Goal: Task Accomplishment & Management: Manage account settings

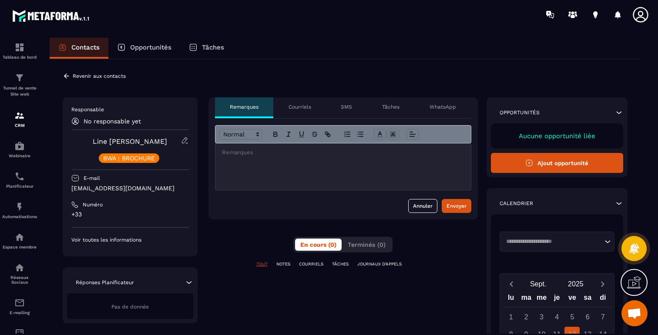
scroll to position [518, 0]
click at [65, 80] on div "**********" at bounding box center [345, 271] width 591 height 424
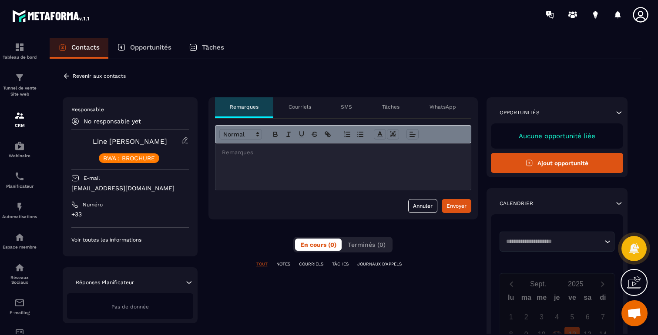
click at [65, 77] on icon at bounding box center [66, 75] width 5 height 5
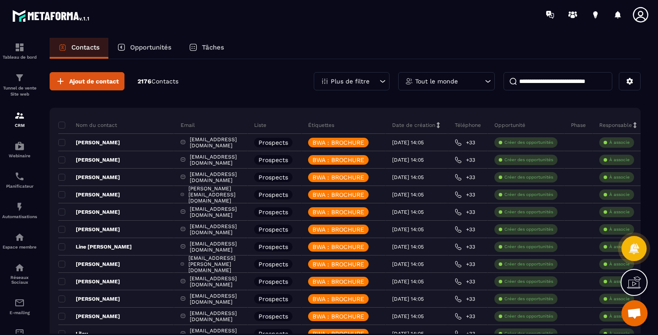
click at [347, 79] on p "Plus de filtre" at bounding box center [349, 81] width 39 height 6
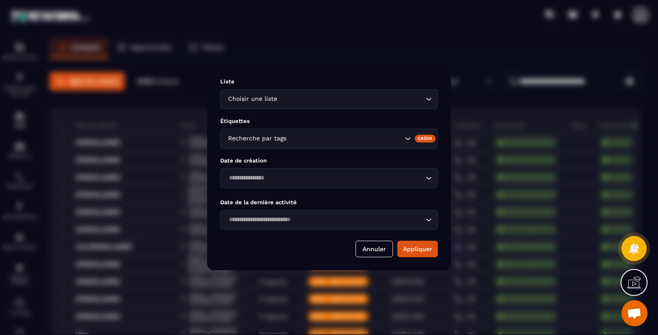
click at [341, 144] on div "Recherche par tags" at bounding box center [328, 139] width 217 height 20
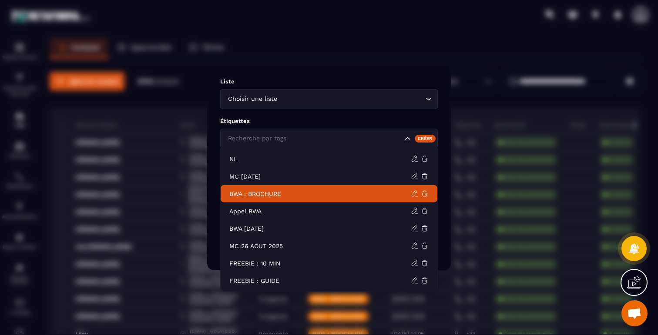
click at [274, 197] on p "BWA : BROCHURE" at bounding box center [319, 194] width 181 height 9
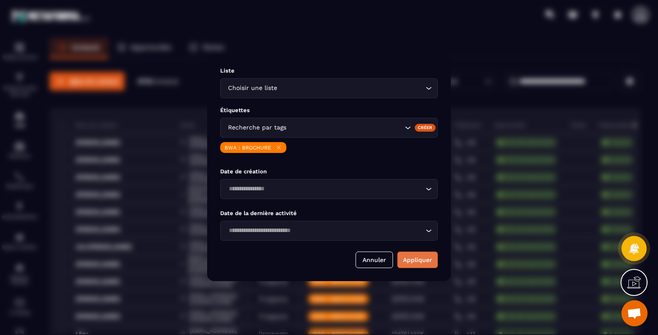
click at [423, 255] on button "Appliquer" at bounding box center [417, 260] width 40 height 17
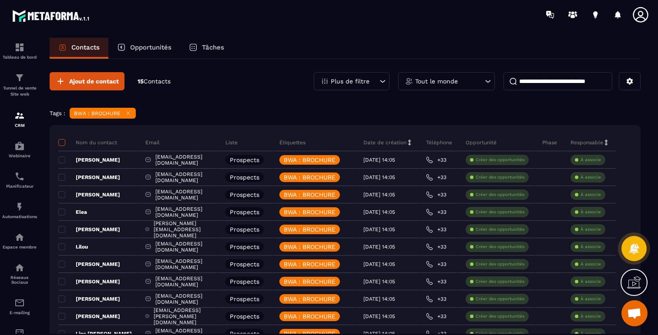
click at [64, 142] on span at bounding box center [61, 142] width 7 height 7
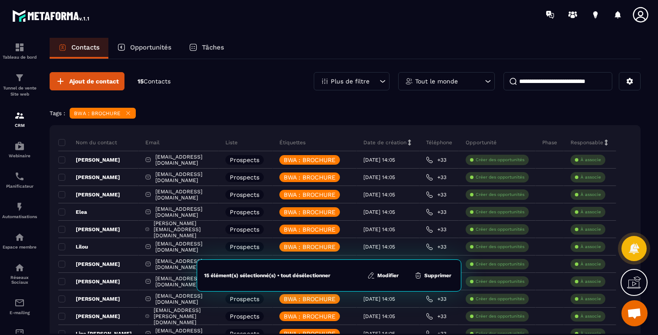
click at [380, 277] on button "Modifier" at bounding box center [382, 275] width 37 height 9
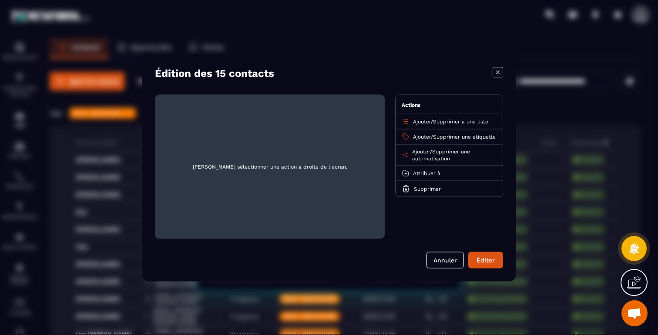
click at [437, 123] on span "Supprimer à une liste" at bounding box center [460, 121] width 55 height 6
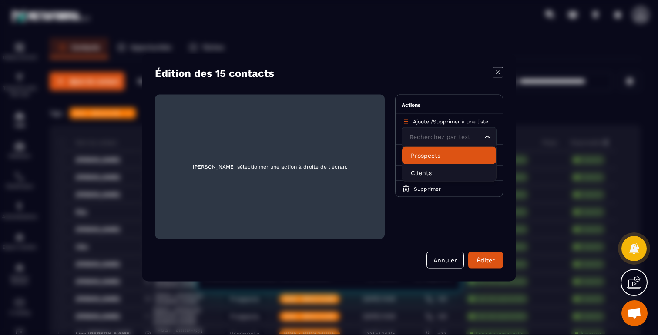
click at [447, 99] on div "Actions" at bounding box center [448, 104] width 107 height 19
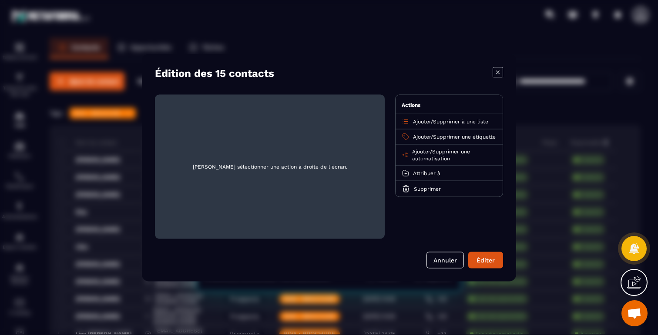
click at [424, 140] on p "Ajouter / Supprimer une étiquette" at bounding box center [454, 136] width 83 height 7
click at [415, 136] on span "Ajouter" at bounding box center [422, 137] width 18 height 6
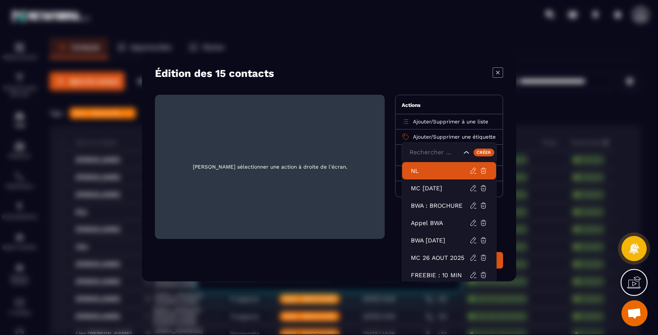
click at [419, 171] on p "NL" at bounding box center [440, 170] width 59 height 9
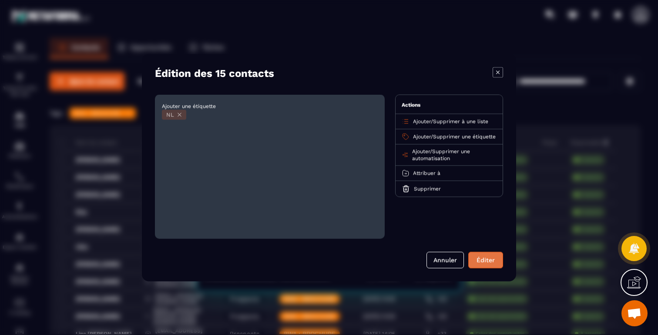
click at [490, 261] on button "Éditer" at bounding box center [485, 260] width 35 height 17
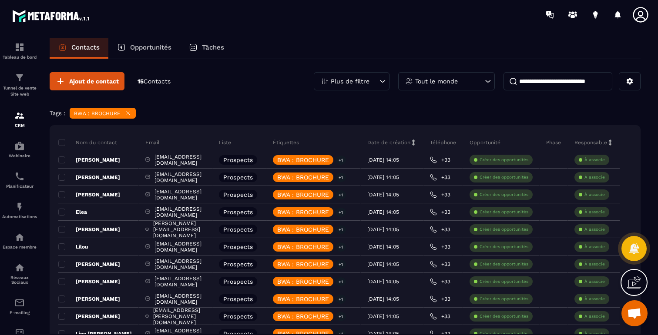
click at [129, 112] on icon at bounding box center [128, 113] width 7 height 7
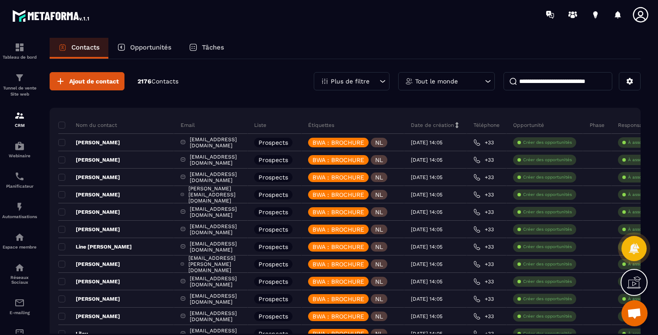
click at [341, 79] on p "Plus de filtre" at bounding box center [349, 81] width 39 height 6
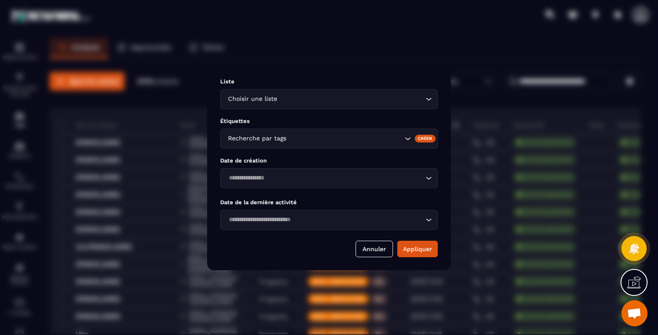
click at [340, 136] on input "Search for option" at bounding box center [345, 139] width 114 height 10
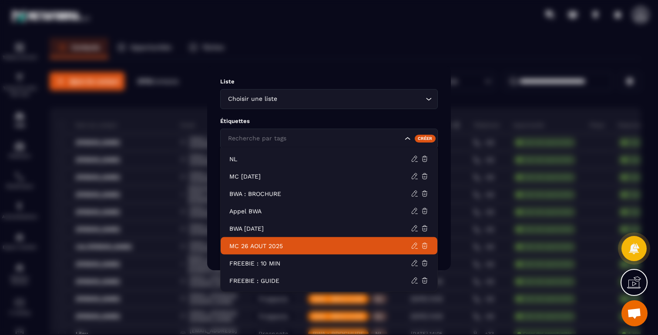
click at [270, 248] on p "MC 26 AOUT 2025" at bounding box center [319, 246] width 181 height 9
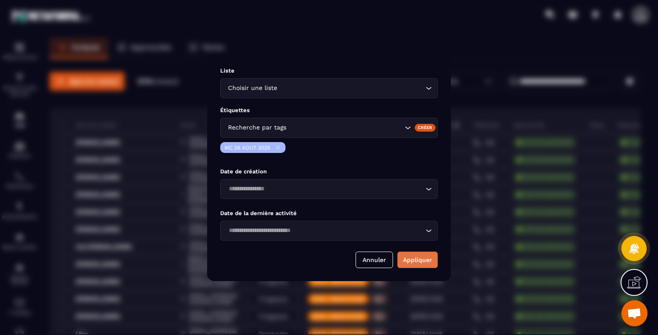
click at [417, 261] on button "Appliquer" at bounding box center [417, 260] width 40 height 17
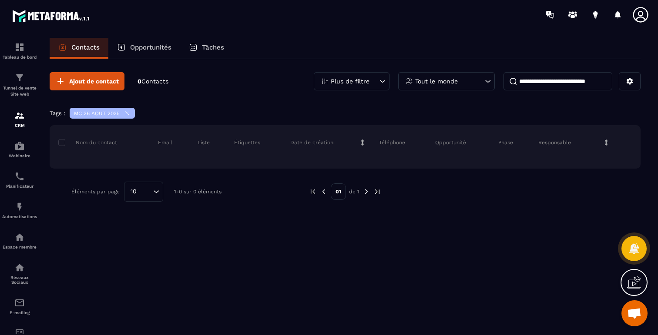
click at [128, 114] on icon at bounding box center [127, 113] width 7 height 7
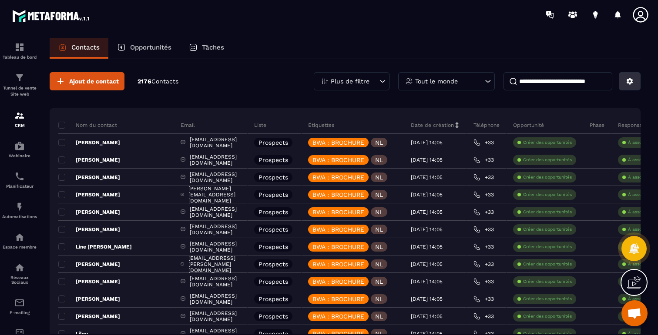
click at [632, 83] on icon at bounding box center [629, 81] width 8 height 8
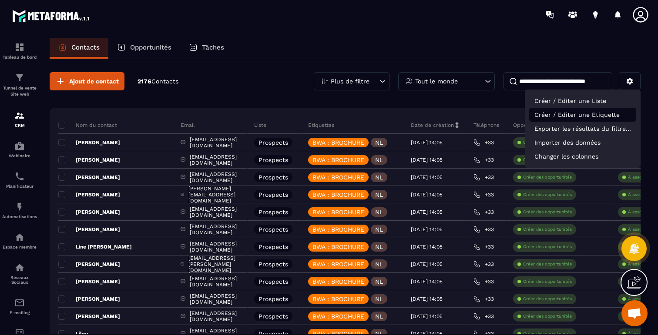
click at [585, 114] on p "Créer / Editer une Etiquette" at bounding box center [582, 115] width 107 height 14
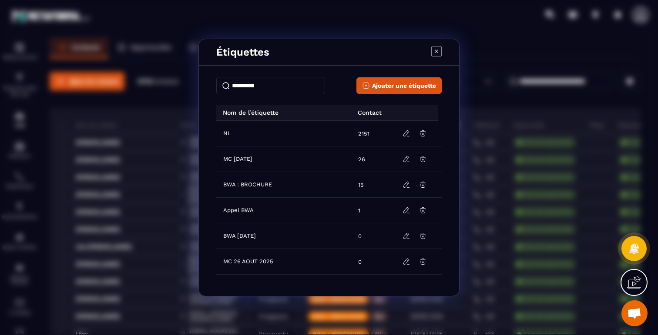
click at [272, 91] on input "Modal window" at bounding box center [270, 85] width 109 height 17
click at [377, 83] on span "Ajouter une étiquette" at bounding box center [404, 85] width 64 height 9
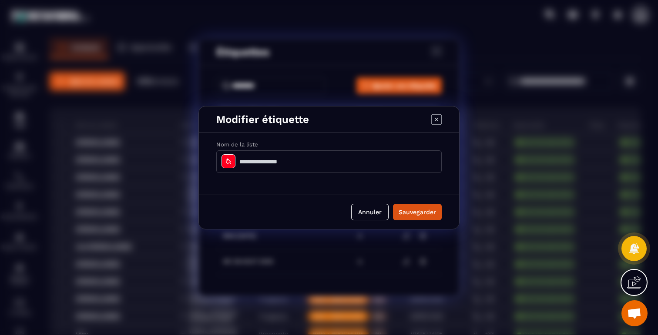
click at [278, 161] on input "Modal window" at bounding box center [328, 161] width 225 height 23
type input "**********"
click at [423, 212] on button "Sauvegarder" at bounding box center [417, 212] width 49 height 17
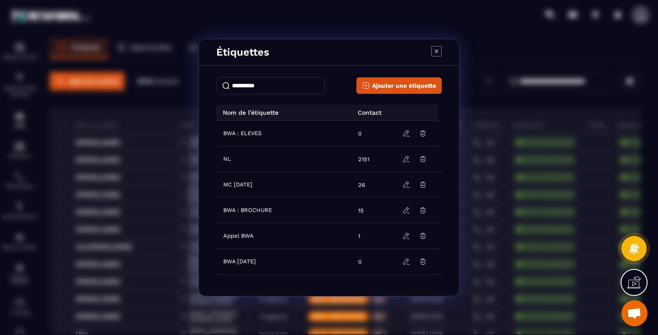
click at [436, 50] on icon "Modal window" at bounding box center [436, 51] width 10 height 10
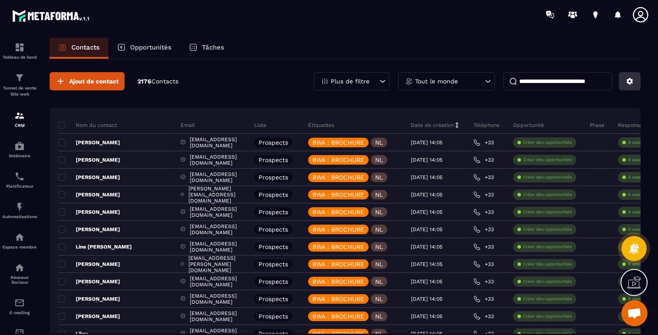
click at [628, 80] on icon at bounding box center [629, 81] width 8 height 8
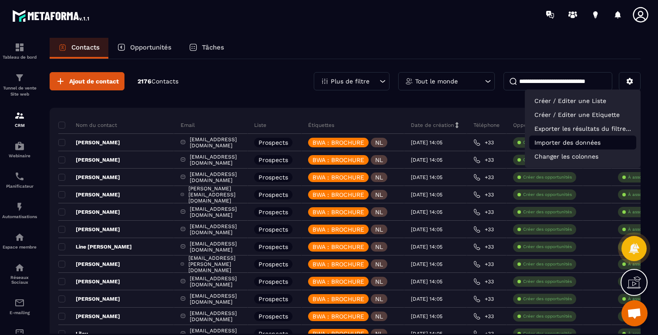
click at [569, 140] on p "Importer des données" at bounding box center [582, 143] width 107 height 14
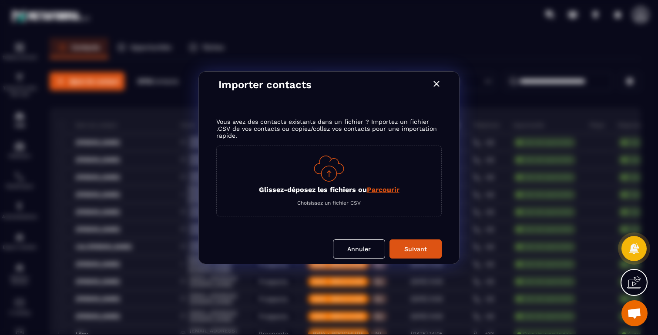
click at [310, 158] on div "Glissez-déposez les fichiers ou Parcourir Choisissez un fichier CSV" at bounding box center [328, 181] width 225 height 71
click at [331, 173] on img "Modal window" at bounding box center [329, 169] width 30 height 26
click at [383, 189] on span "Parcourir" at bounding box center [383, 190] width 33 height 8
click at [0, 0] on input "Glissez-déposez les fichiers ou Parcourir" at bounding box center [0, 0] width 0 height 0
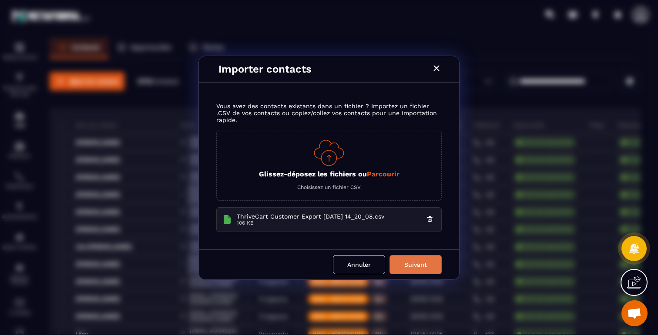
click at [421, 270] on button "Suivant" at bounding box center [415, 264] width 52 height 19
click at [322, 148] on img "Modal window" at bounding box center [329, 153] width 30 height 26
click at [429, 220] on icon "Modal window" at bounding box center [429, 219] width 1 height 1
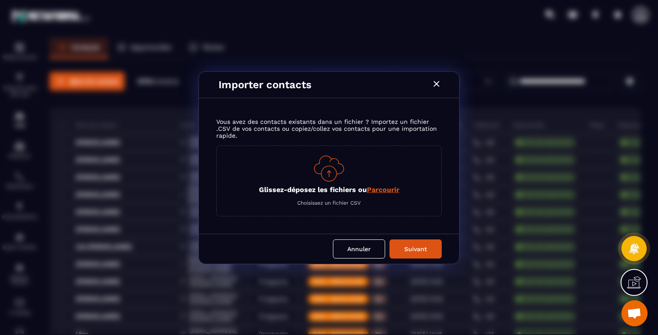
click at [329, 176] on img "Modal window" at bounding box center [329, 169] width 30 height 26
click at [378, 190] on span "Parcourir" at bounding box center [383, 190] width 33 height 8
click at [0, 0] on input "Glissez-déposez les fichiers ou Parcourir" at bounding box center [0, 0] width 0 height 0
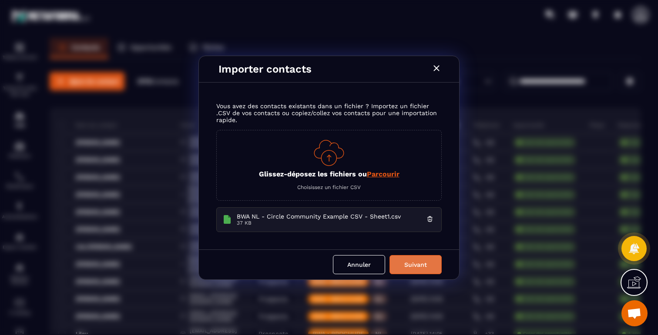
click at [403, 262] on button "Suivant" at bounding box center [415, 264] width 52 height 19
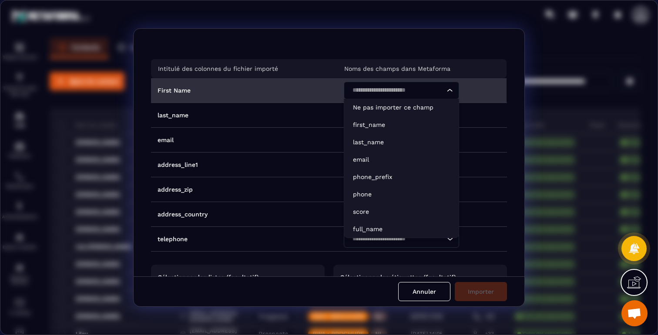
click at [397, 93] on input "Search for option" at bounding box center [396, 91] width 95 height 10
click at [375, 122] on p "first_name" at bounding box center [401, 124] width 97 height 9
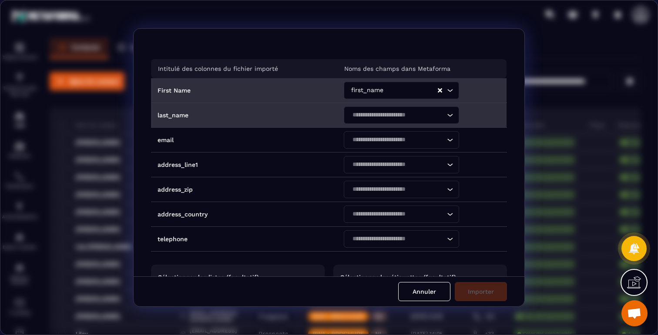
click at [380, 113] on input "Search for option" at bounding box center [396, 115] width 95 height 10
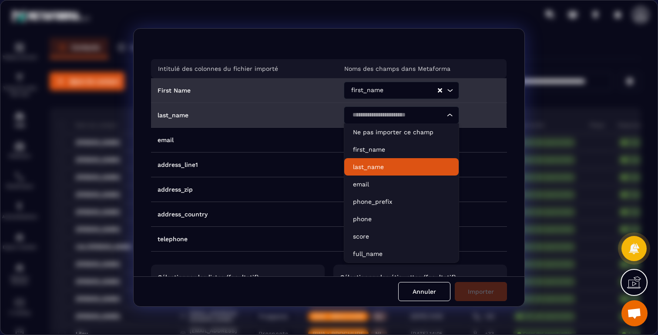
click at [372, 167] on p "last_name" at bounding box center [401, 167] width 97 height 9
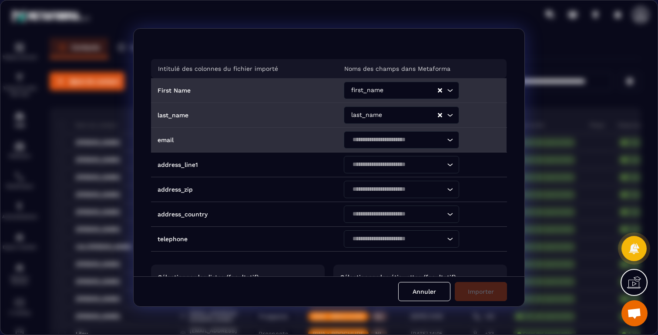
click at [387, 142] on input "Search for option" at bounding box center [396, 140] width 95 height 10
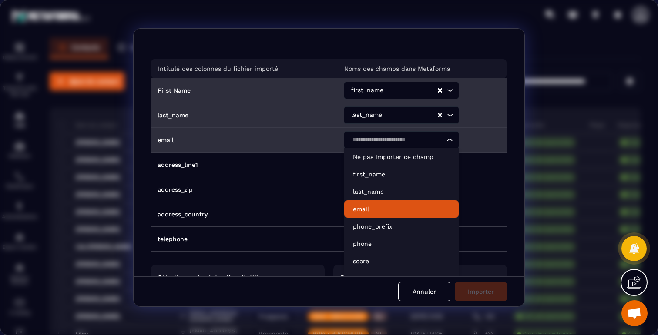
click at [376, 205] on p "email" at bounding box center [401, 209] width 97 height 9
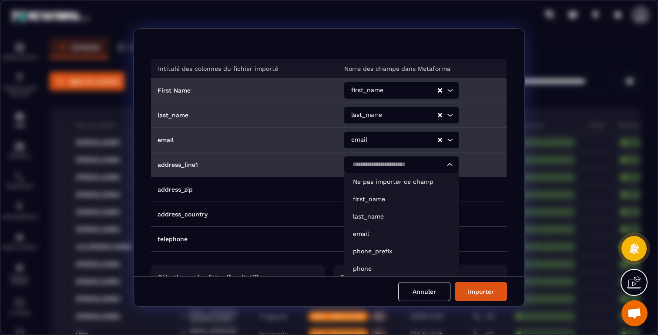
click at [396, 165] on input "Search for option" at bounding box center [396, 165] width 95 height 10
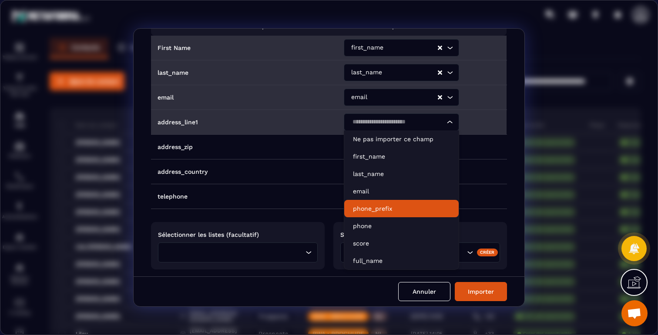
scroll to position [41, 0]
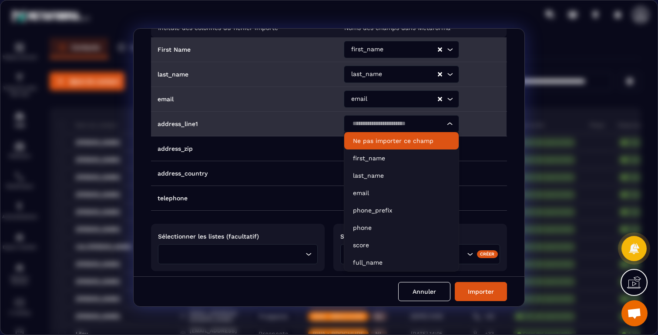
click at [391, 138] on p "Ne pas importer ce champ" at bounding box center [401, 141] width 97 height 9
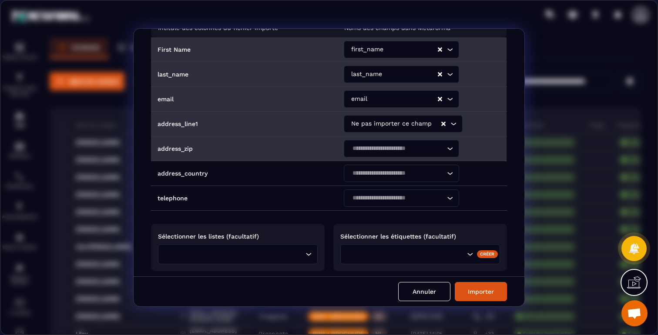
click at [391, 151] on input "Search for option" at bounding box center [396, 149] width 95 height 10
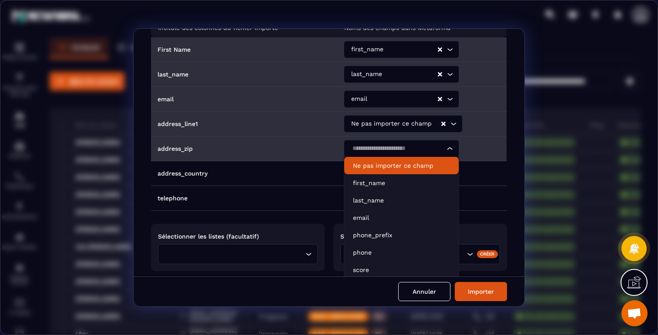
click at [393, 162] on p "Ne pas importer ce champ" at bounding box center [401, 165] width 97 height 9
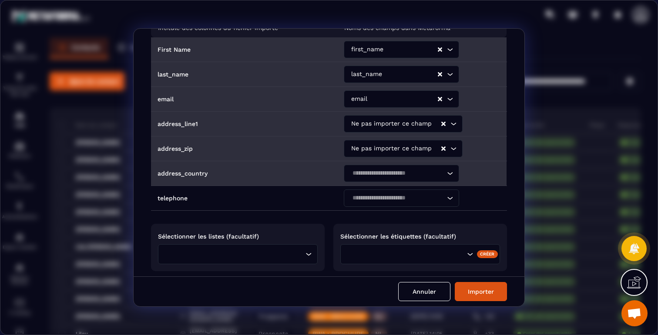
click at [393, 166] on div "Search for option" at bounding box center [396, 173] width 97 height 17
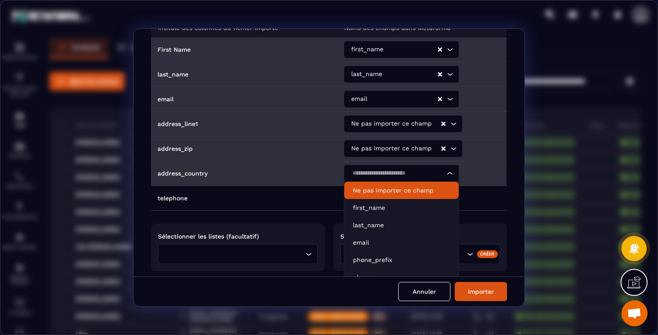
click at [391, 187] on p "Ne pas importer ce champ" at bounding box center [401, 190] width 97 height 9
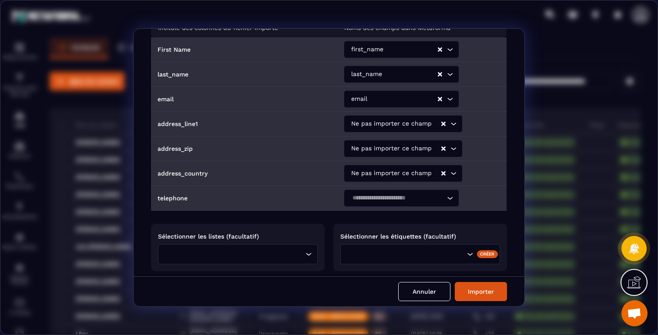
click at [391, 197] on input "Search for option" at bounding box center [396, 199] width 95 height 10
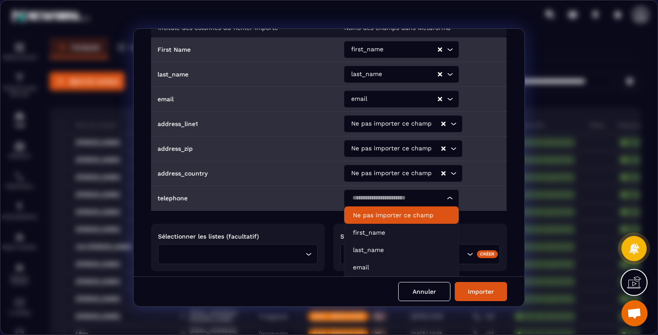
click at [399, 214] on p "Ne pas importer ce champ" at bounding box center [401, 215] width 97 height 9
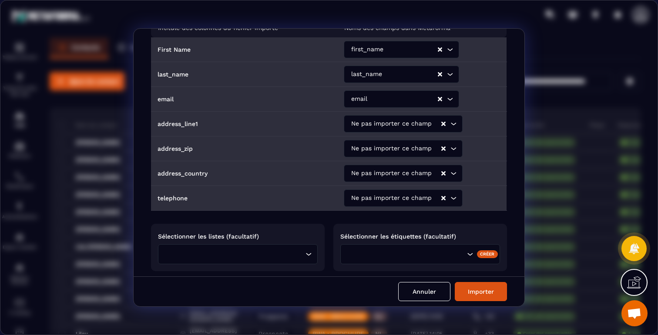
click at [288, 250] on input "Search for option" at bounding box center [235, 255] width 136 height 10
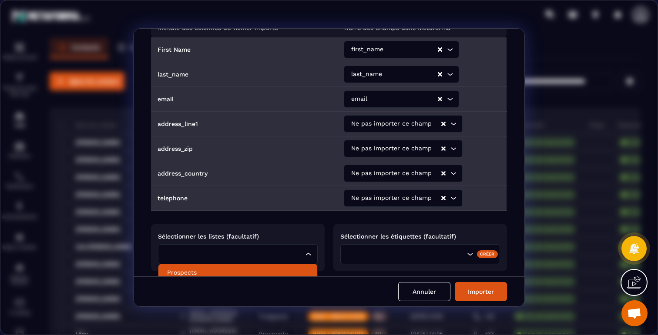
scroll to position [69, 0]
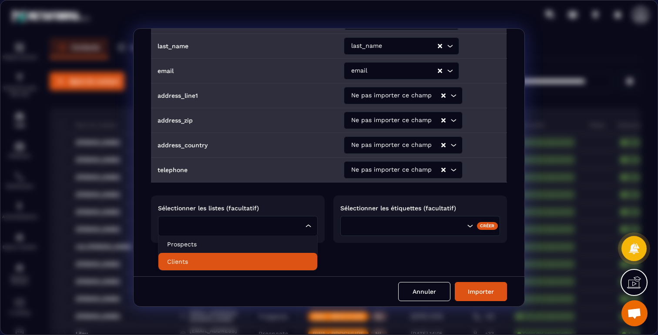
click at [184, 260] on p "Clients" at bounding box center [237, 261] width 141 height 9
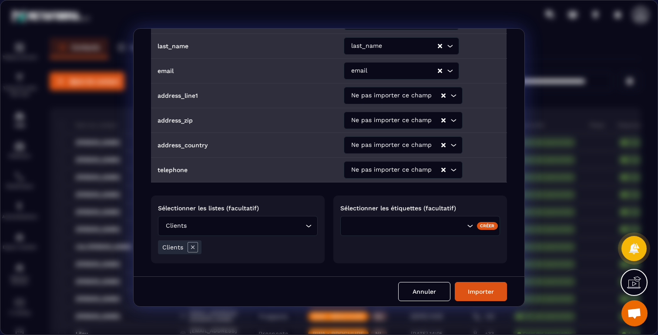
click at [404, 221] on input "Search for option" at bounding box center [420, 226] width 88 height 10
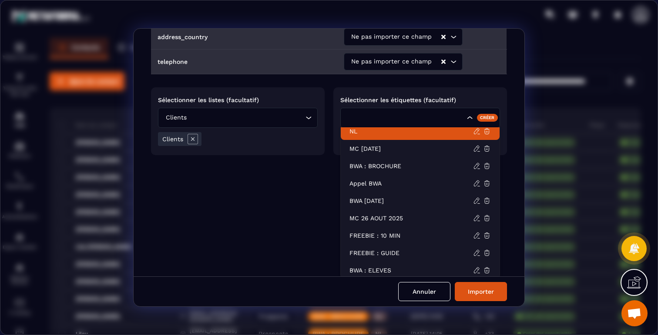
scroll to position [179, 0]
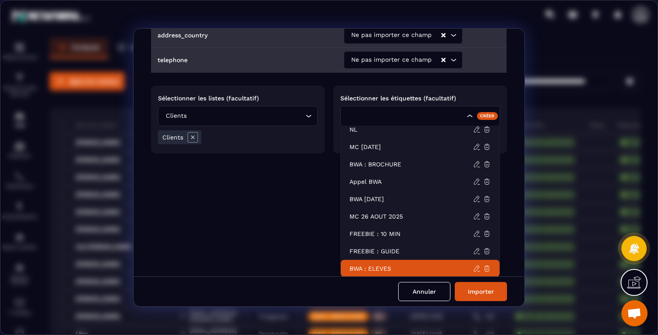
click at [371, 264] on p "BWA : ELEVES" at bounding box center [411, 268] width 124 height 9
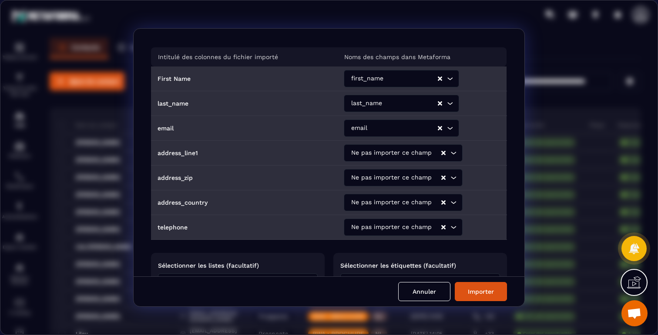
scroll to position [0, 0]
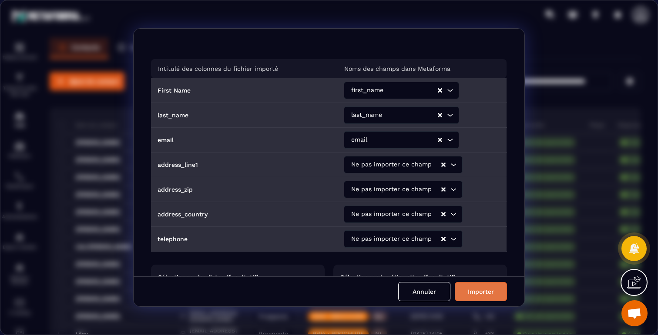
click at [492, 291] on button "Importer" at bounding box center [480, 291] width 52 height 19
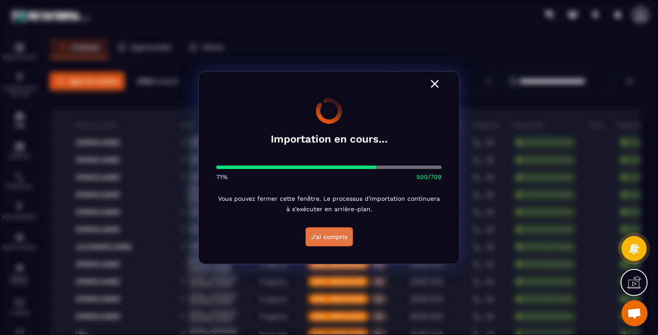
click at [326, 236] on button "J'ai compris" at bounding box center [328, 236] width 47 height 19
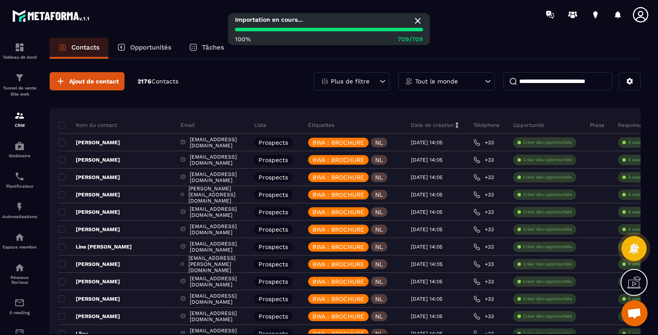
click at [416, 20] on icon at bounding box center [417, 21] width 6 height 6
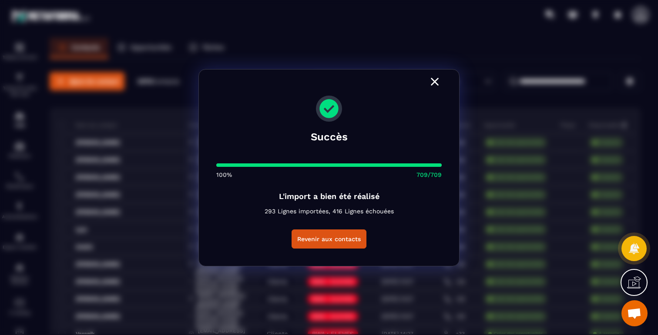
click at [435, 82] on icon "Modal window" at bounding box center [435, 82] width 8 height 8
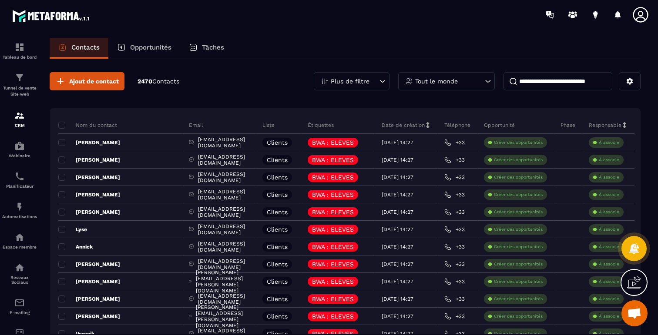
click at [357, 79] on p "Plus de filtre" at bounding box center [349, 81] width 39 height 6
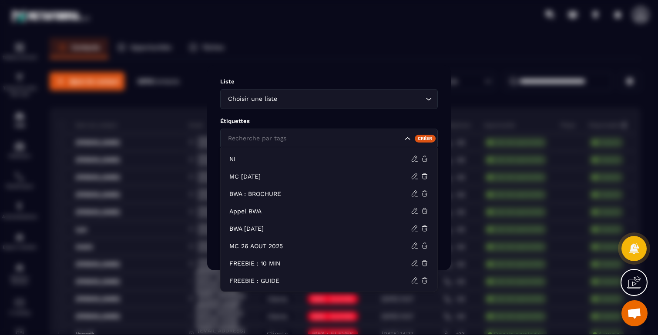
click at [353, 134] on input "Search for option" at bounding box center [314, 139] width 177 height 10
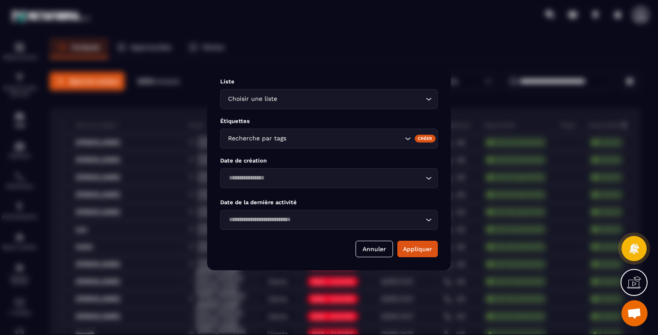
click at [256, 57] on div "Modal window" at bounding box center [329, 167] width 658 height 335
click at [433, 97] on div "Choisir une liste Loading..." at bounding box center [328, 99] width 217 height 20
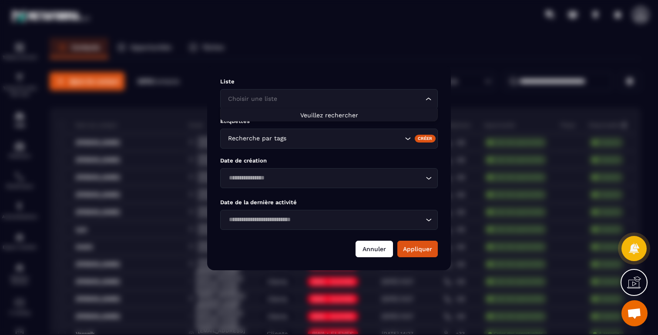
click at [378, 250] on button "Annuler" at bounding box center [373, 249] width 37 height 17
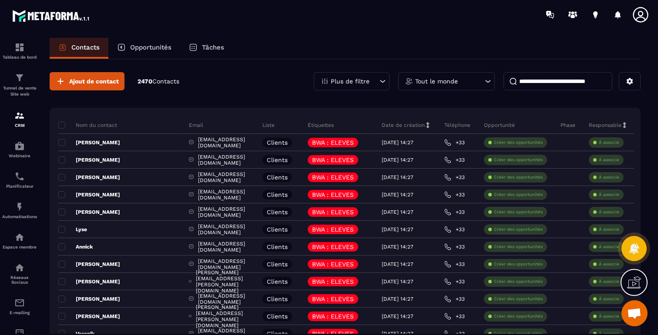
click at [238, 88] on div "Ajout de contact 2470 Contacts Plus de filtre Tout le monde" at bounding box center [345, 81] width 591 height 18
click at [367, 83] on p "Plus de filtre" at bounding box center [349, 81] width 39 height 6
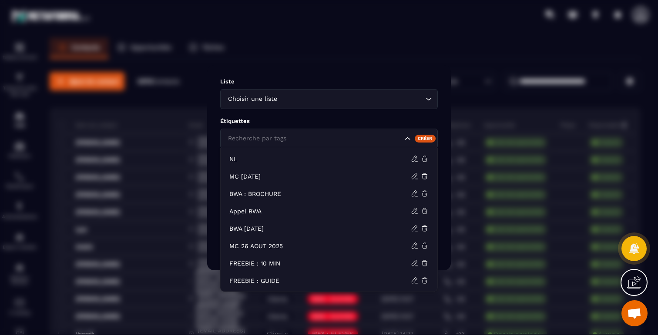
click at [316, 141] on input "Search for option" at bounding box center [314, 139] width 177 height 10
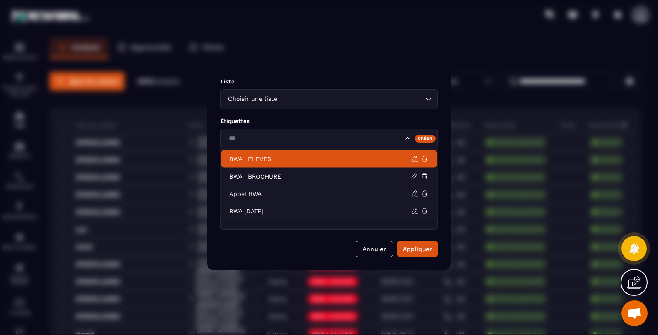
click at [274, 160] on p "BWA : ELEVES" at bounding box center [319, 159] width 181 height 9
type input "***"
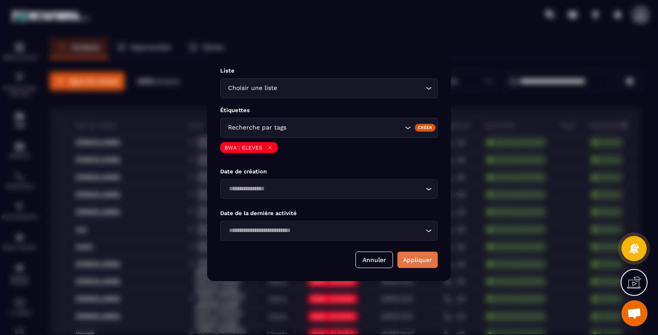
click at [418, 257] on button "Appliquer" at bounding box center [417, 260] width 40 height 17
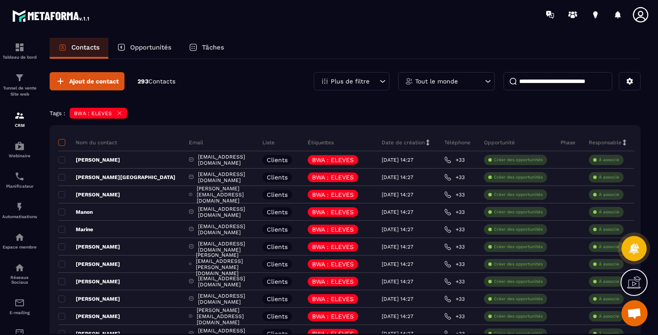
click at [63, 142] on span at bounding box center [61, 142] width 7 height 7
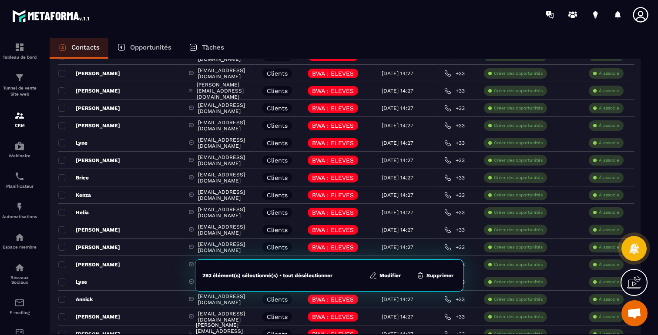
scroll to position [914, 0]
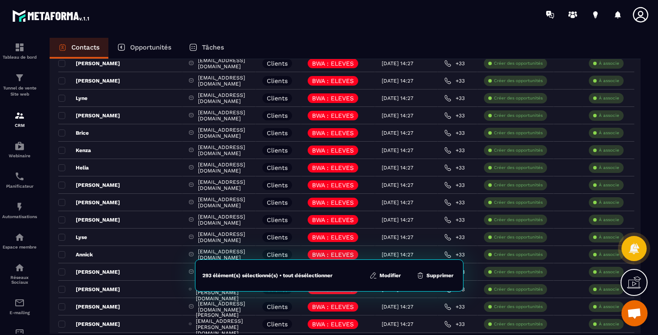
click at [438, 274] on button "Supprimer" at bounding box center [435, 275] width 42 height 9
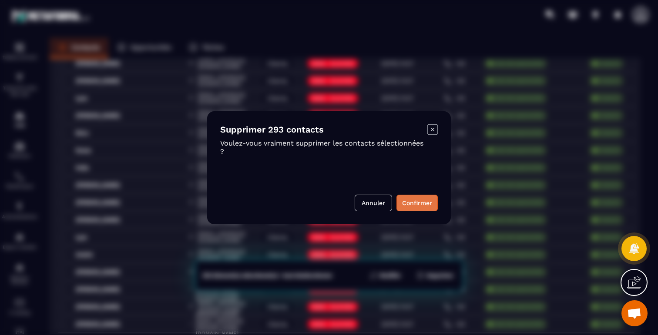
click at [416, 200] on button "Confirmer" at bounding box center [416, 203] width 41 height 17
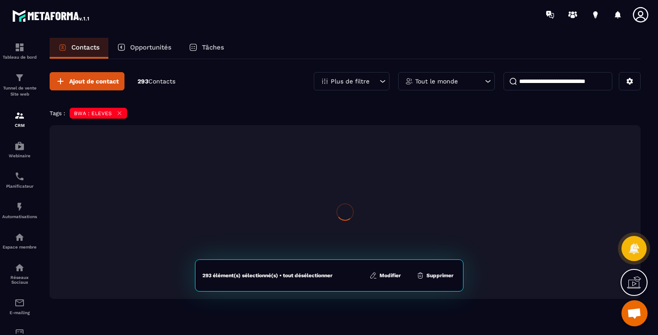
scroll to position [0, 0]
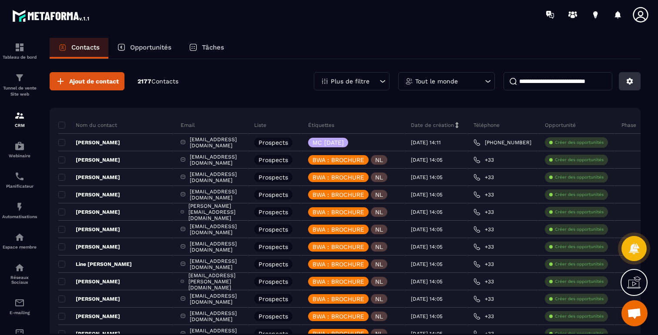
click at [634, 80] on button at bounding box center [629, 81] width 22 height 18
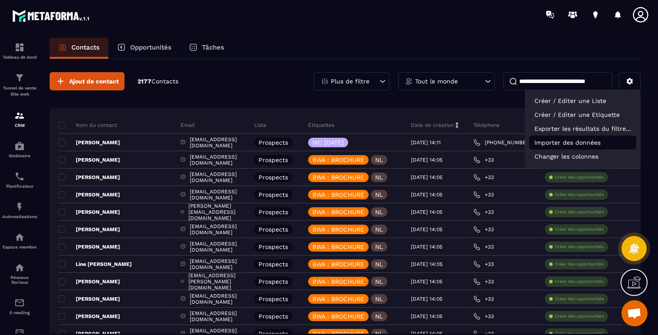
click at [598, 143] on p "Importer des données" at bounding box center [582, 143] width 107 height 14
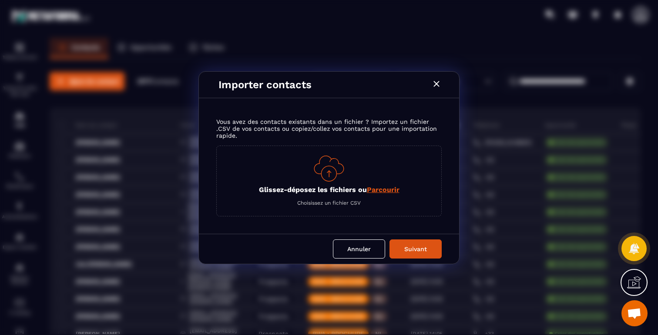
click at [326, 166] on img "Modal window" at bounding box center [329, 169] width 30 height 26
click at [384, 190] on span "Parcourir" at bounding box center [383, 190] width 33 height 8
click at [0, 0] on input "Glissez-déposez les fichiers ou Parcourir" at bounding box center [0, 0] width 0 height 0
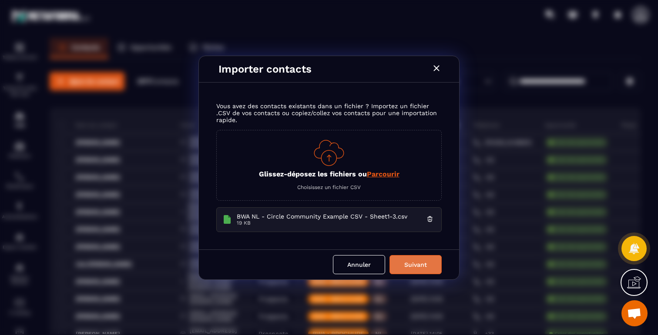
click at [427, 265] on button "Suivant" at bounding box center [415, 264] width 52 height 19
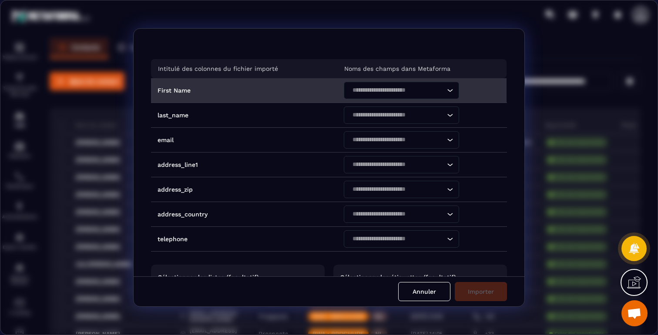
click at [383, 87] on input "Search for option" at bounding box center [396, 91] width 95 height 10
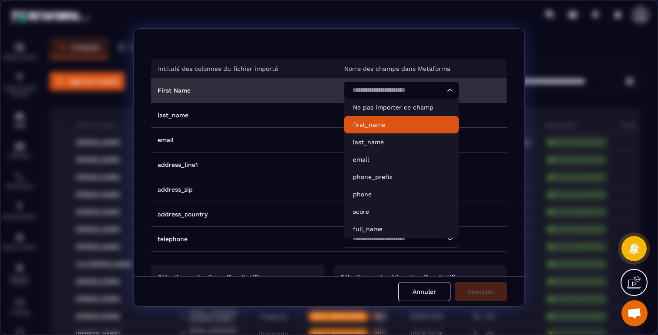
click at [376, 122] on p "first_name" at bounding box center [401, 124] width 97 height 9
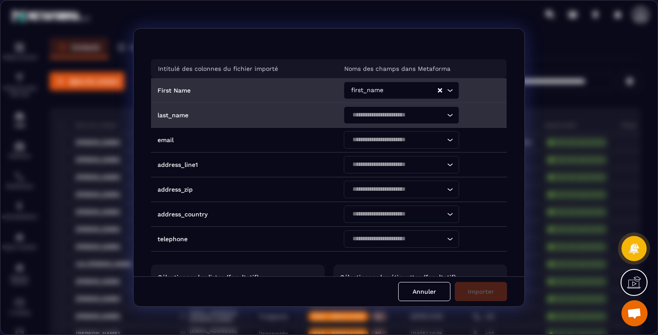
click at [376, 116] on input "Search for option" at bounding box center [396, 115] width 95 height 10
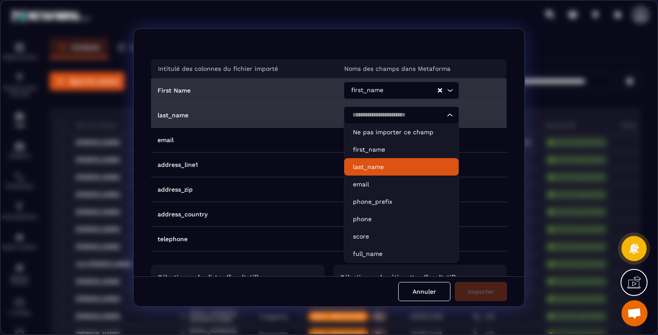
click at [374, 166] on p "last_name" at bounding box center [401, 167] width 97 height 9
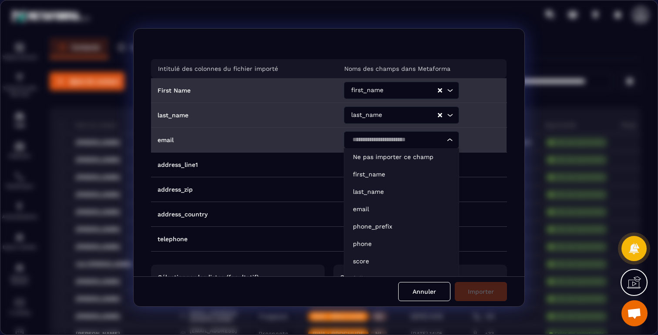
click at [375, 140] on input "Search for option" at bounding box center [396, 140] width 95 height 10
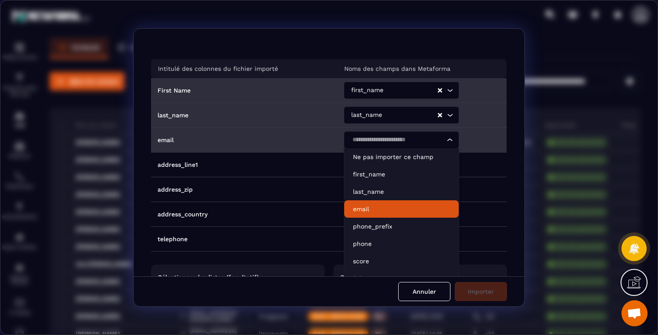
click at [375, 206] on p "email" at bounding box center [401, 209] width 97 height 9
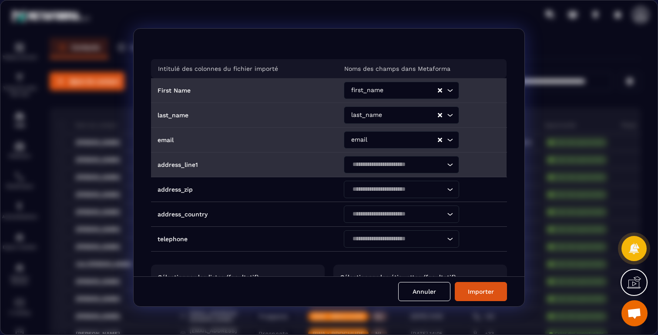
click at [380, 165] on input "Search for option" at bounding box center [396, 165] width 95 height 10
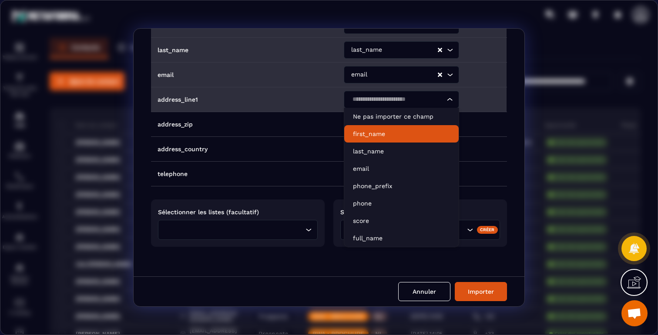
scroll to position [69, 0]
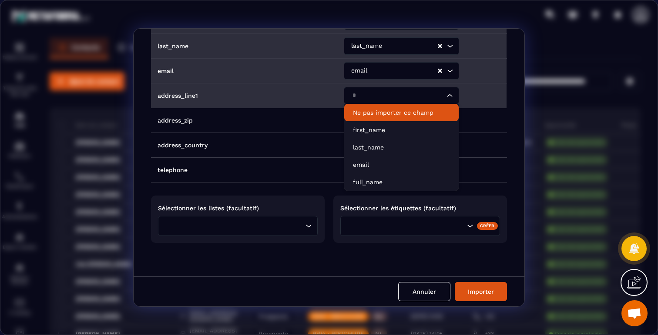
click at [389, 114] on p "Ne pas importer ce champ" at bounding box center [401, 112] width 97 height 9
type input "*"
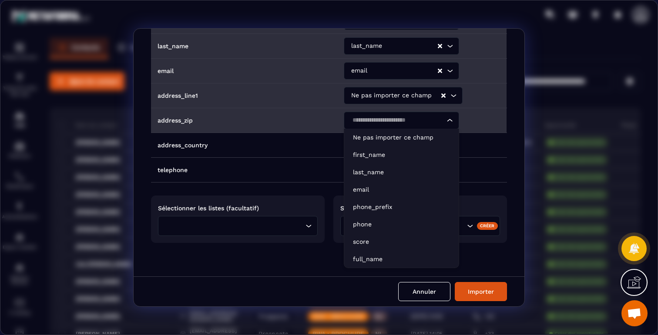
click at [390, 122] on input "Search for option" at bounding box center [396, 121] width 95 height 10
click at [377, 133] on p "Ne pas importer ce champ" at bounding box center [401, 137] width 97 height 9
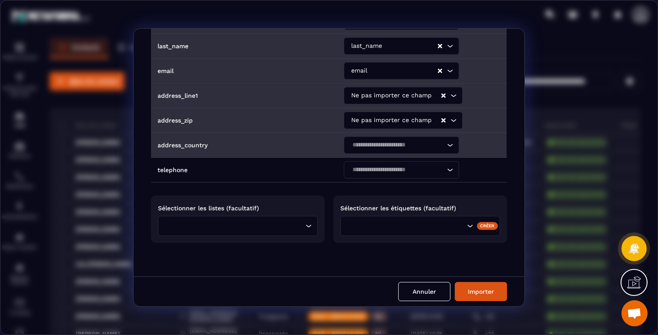
click at [377, 137] on div "Search for option" at bounding box center [396, 145] width 97 height 17
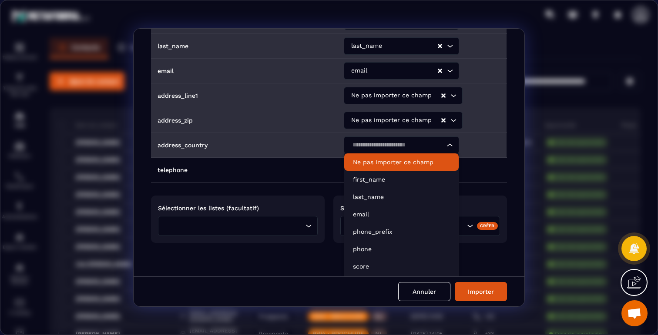
click at [368, 161] on p "Ne pas importer ce champ" at bounding box center [401, 162] width 97 height 9
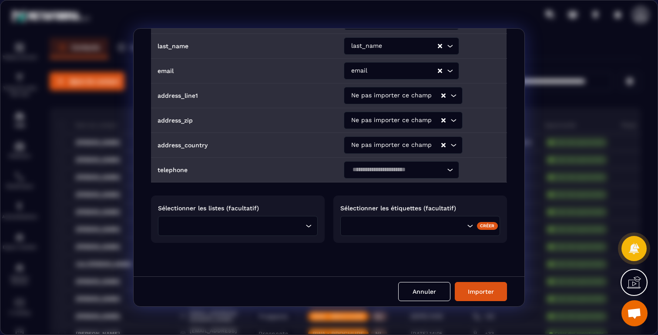
click at [371, 165] on input "Search for option" at bounding box center [396, 170] width 95 height 10
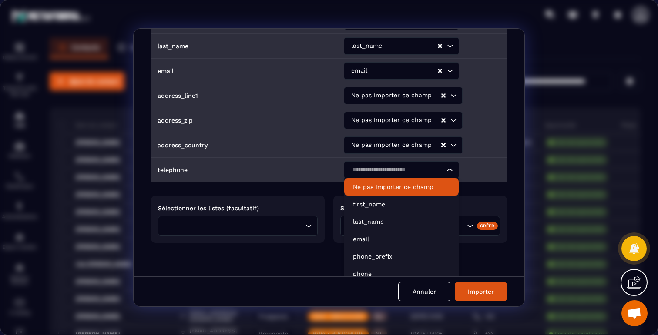
click at [371, 183] on p "Ne pas importer ce champ" at bounding box center [401, 187] width 97 height 9
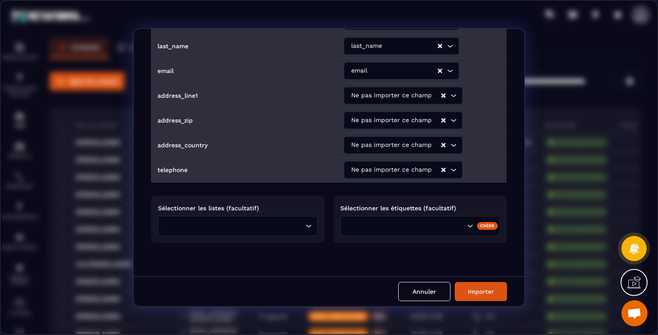
click at [279, 223] on input "Search for option" at bounding box center [235, 226] width 136 height 10
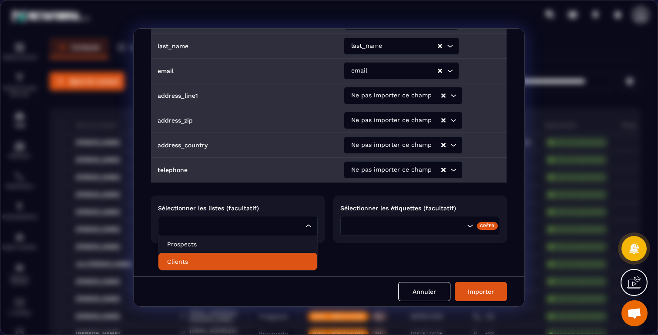
click at [182, 259] on p "Clients" at bounding box center [237, 261] width 141 height 9
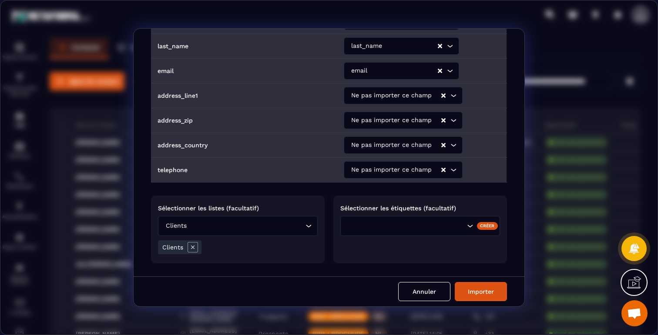
click at [388, 223] on input "Search for option" at bounding box center [420, 226] width 88 height 10
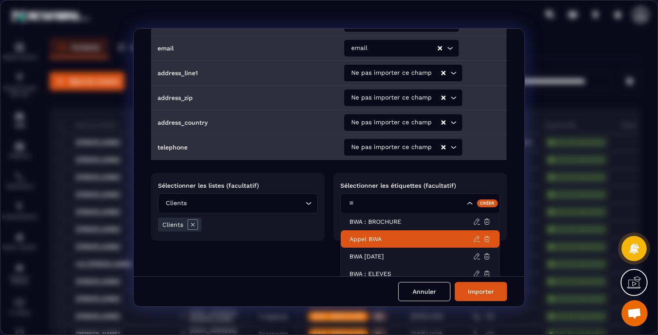
scroll to position [97, 0]
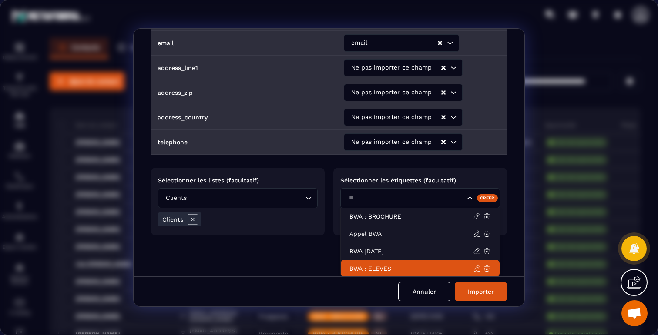
click at [381, 270] on p "BWA : ELEVES" at bounding box center [411, 268] width 124 height 9
type input "**"
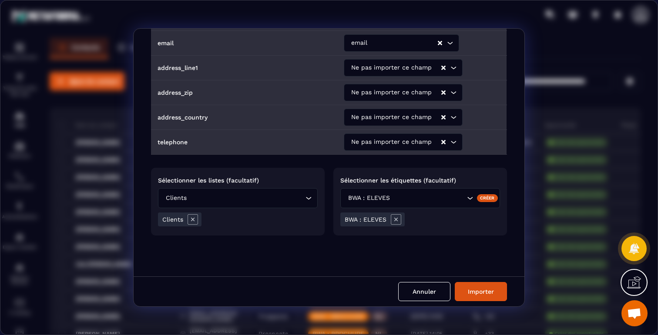
scroll to position [90, 0]
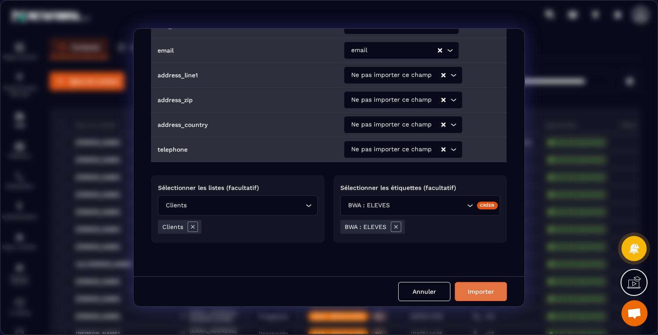
click at [484, 293] on button "Importer" at bounding box center [480, 291] width 52 height 19
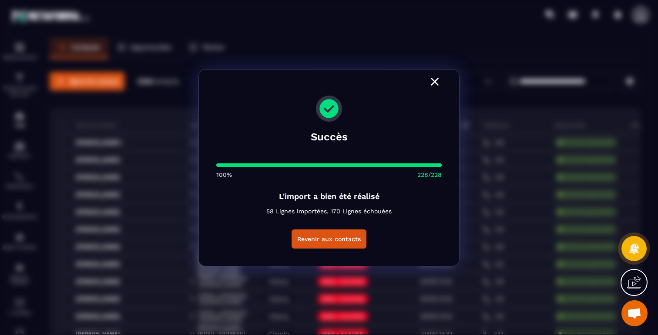
click at [437, 80] on icon "Modal window" at bounding box center [434, 82] width 14 height 14
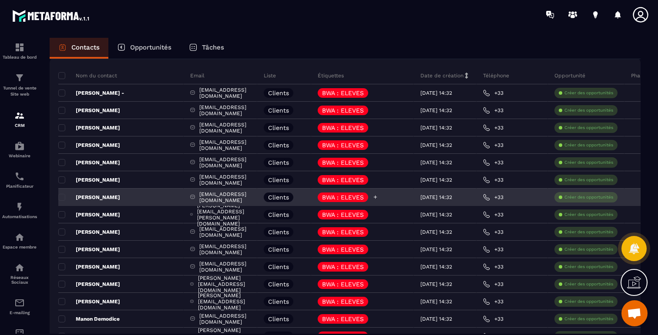
scroll to position [0, 0]
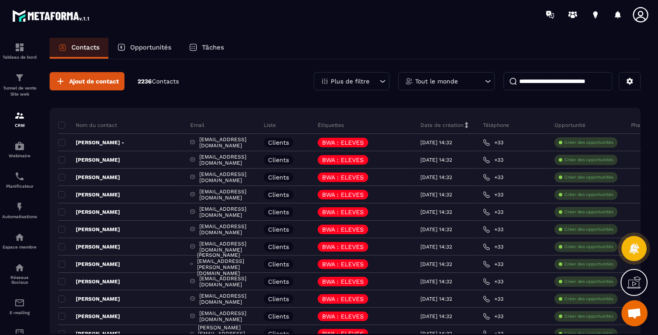
click at [544, 84] on input at bounding box center [557, 81] width 109 height 18
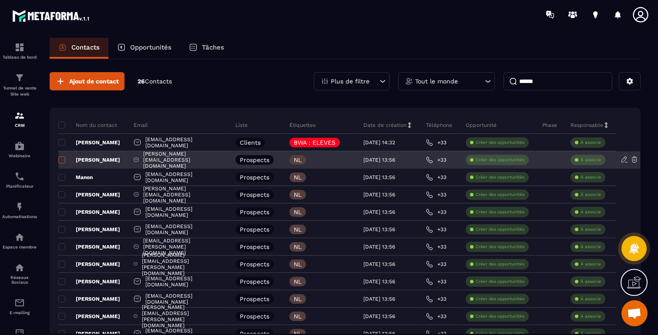
click at [62, 160] on span at bounding box center [61, 160] width 7 height 7
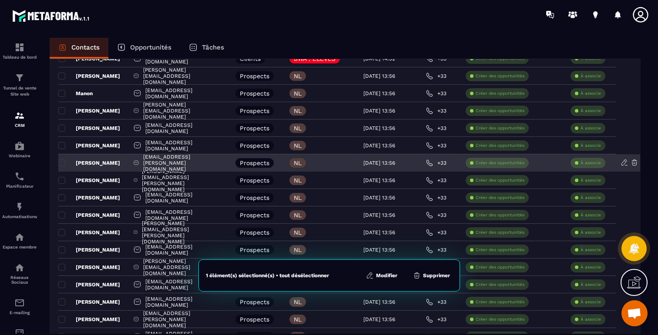
scroll to position [84, 0]
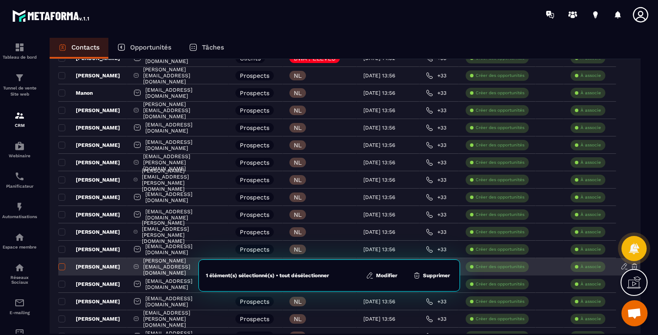
click at [62, 267] on span at bounding box center [61, 267] width 7 height 7
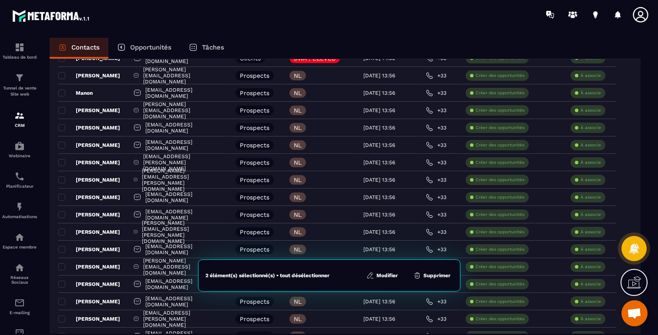
click at [381, 274] on button "Modifier" at bounding box center [382, 275] width 37 height 9
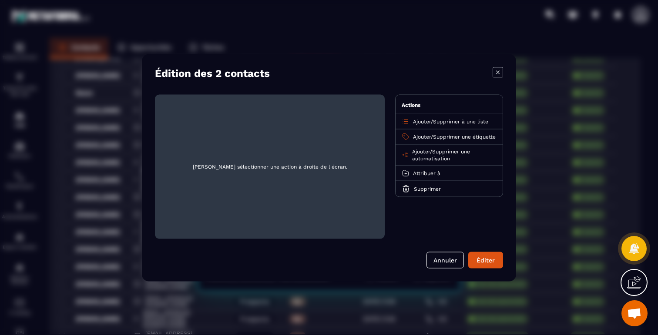
click at [433, 140] on span "Supprimer une étiquette" at bounding box center [464, 137] width 63 height 6
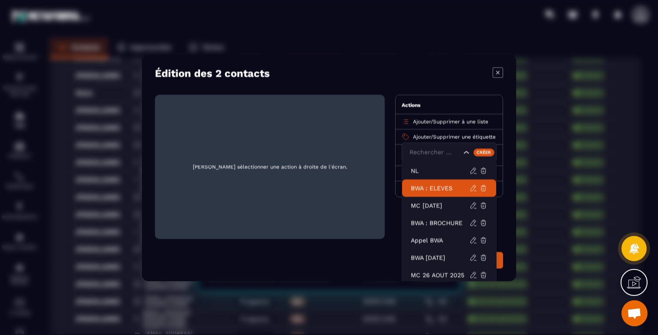
click at [440, 189] on p "BWA : ELEVES" at bounding box center [440, 188] width 59 height 9
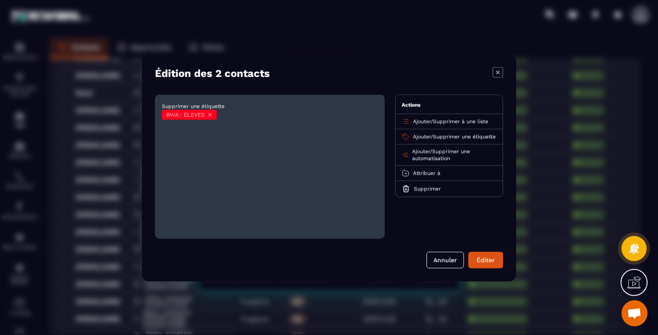
click at [447, 140] on p "Ajouter / Supprimer une étiquette" at bounding box center [454, 136] width 83 height 7
click at [419, 140] on p "Ajouter / Supprimer une étiquette" at bounding box center [454, 136] width 83 height 7
click at [480, 256] on button "Éditer" at bounding box center [485, 260] width 35 height 17
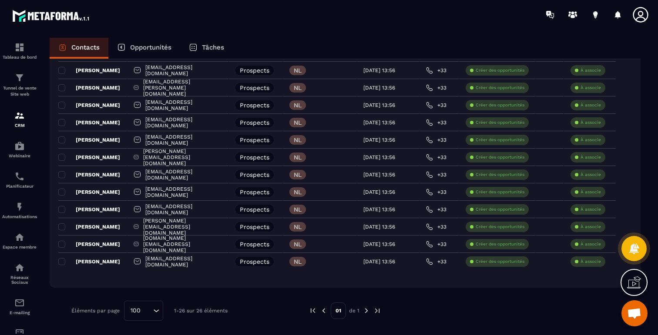
scroll to position [0, 0]
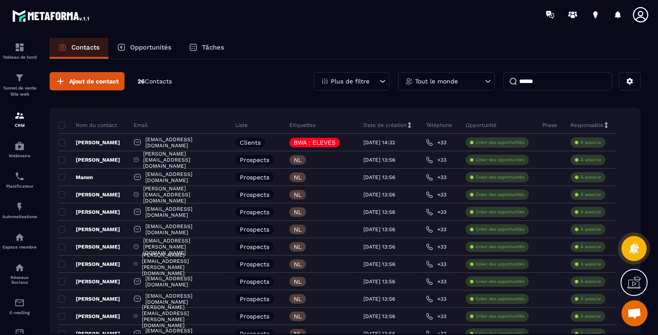
click at [541, 78] on input "******" at bounding box center [557, 81] width 109 height 18
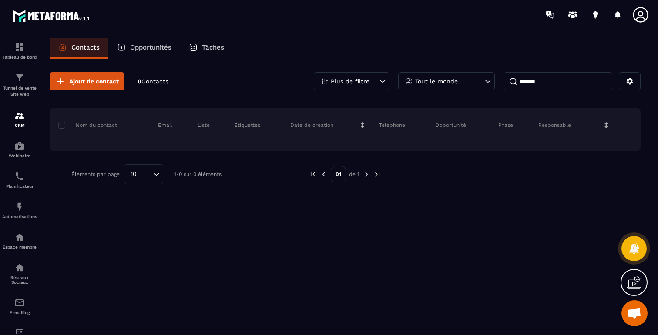
type input "******"
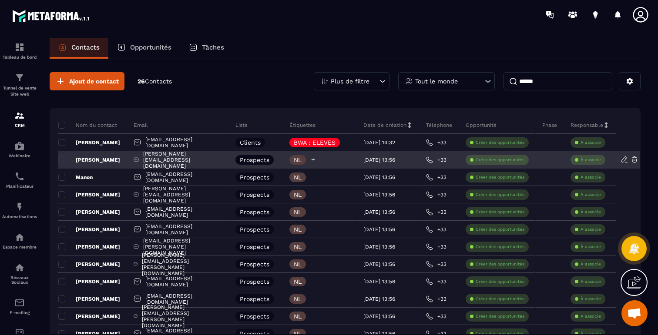
click at [315, 159] on icon at bounding box center [312, 159] width 3 height 3
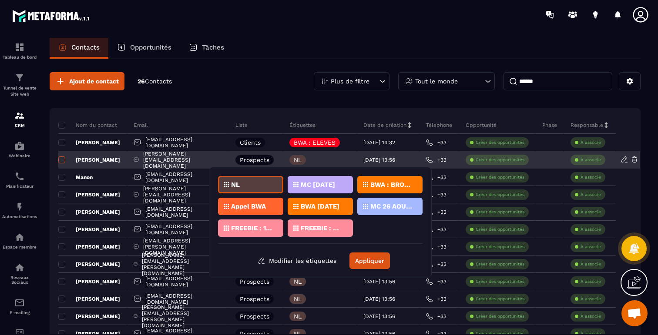
click at [61, 160] on span at bounding box center [61, 160] width 7 height 7
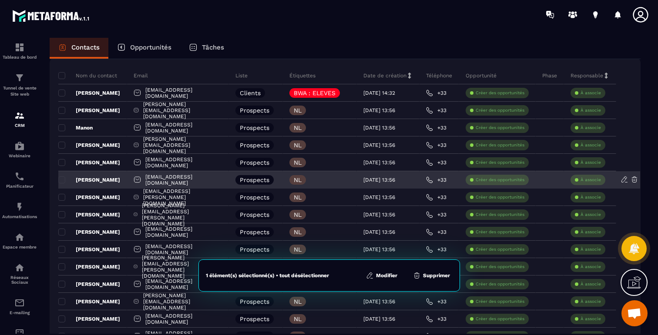
scroll to position [90, 0]
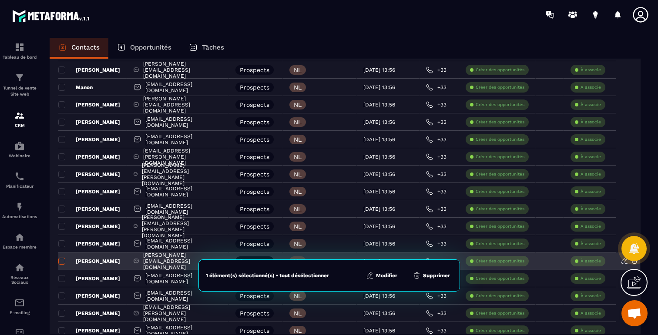
click at [63, 262] on span at bounding box center [61, 261] width 7 height 7
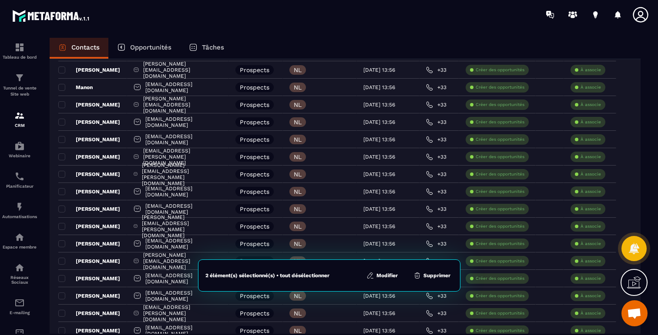
click at [388, 277] on button "Modifier" at bounding box center [382, 275] width 37 height 9
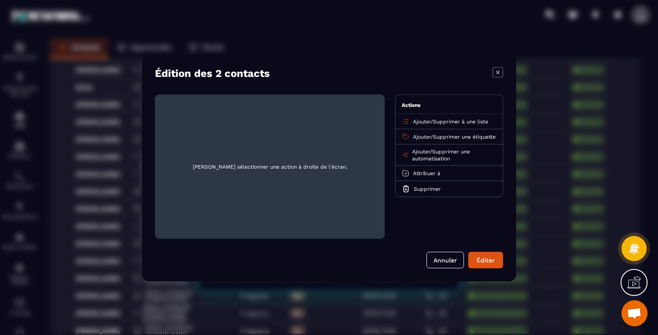
click at [441, 117] on div "Ajouter / Supprimer à une liste" at bounding box center [448, 121] width 107 height 15
click at [448, 121] on span "Supprimer à une liste" at bounding box center [460, 121] width 55 height 6
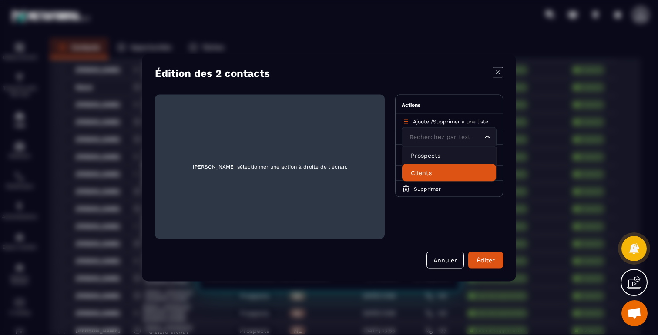
click at [418, 172] on p "Clients" at bounding box center [449, 172] width 77 height 9
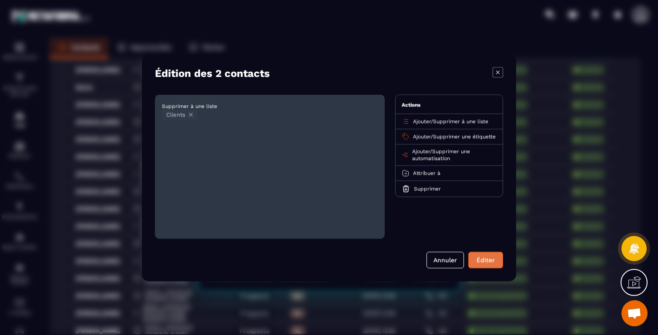
click at [487, 262] on button "Éditer" at bounding box center [485, 260] width 35 height 17
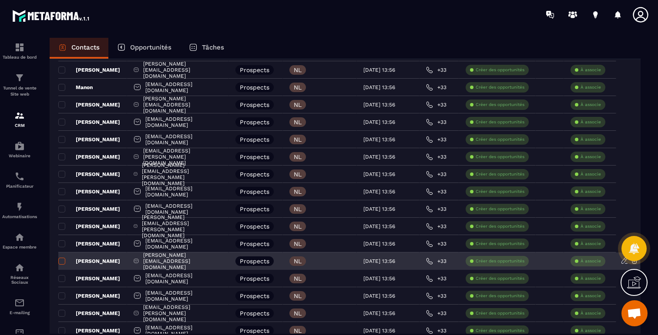
click at [60, 263] on span at bounding box center [61, 261] width 7 height 7
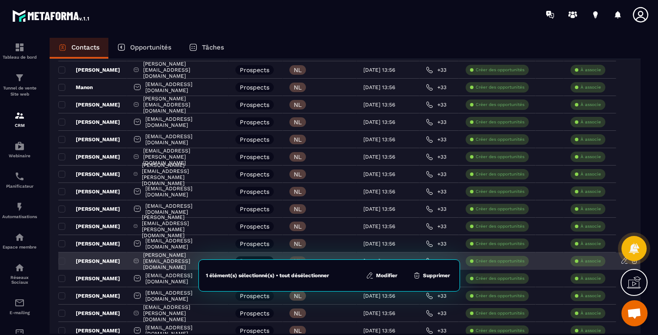
click at [119, 260] on div "[PERSON_NAME]" at bounding box center [92, 261] width 69 height 17
